Goal: Transaction & Acquisition: Subscribe to service/newsletter

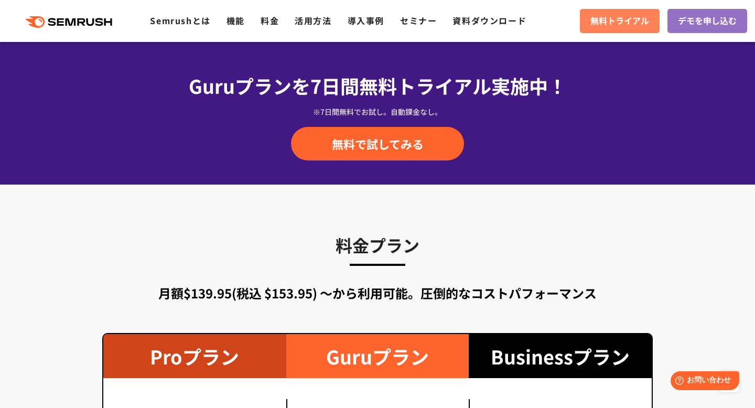
click at [612, 20] on span "無料トライアル" at bounding box center [619, 21] width 59 height 14
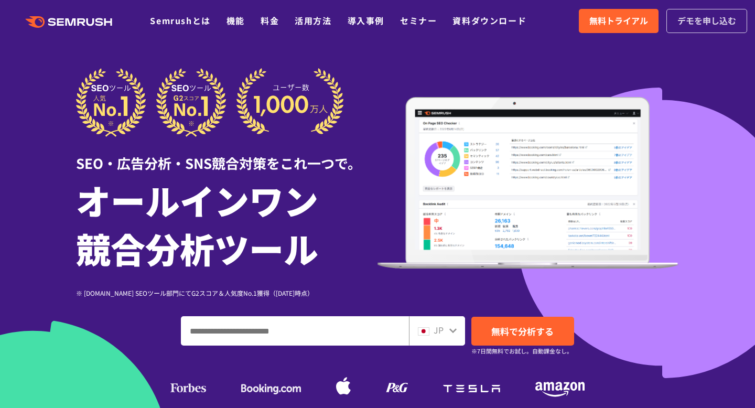
click at [723, 19] on span "デモを申し込む" at bounding box center [706, 21] width 59 height 14
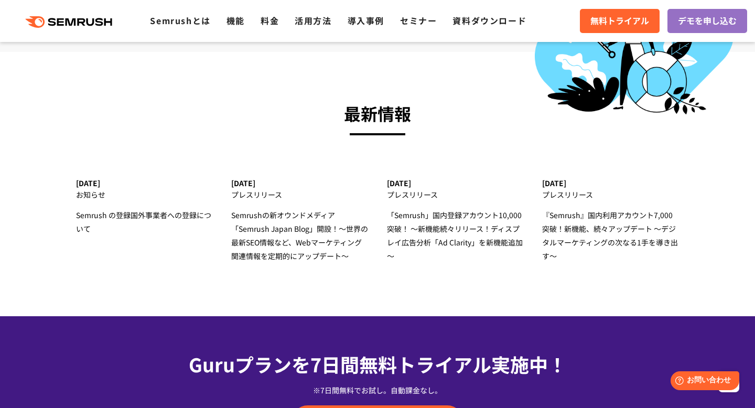
scroll to position [3054, 0]
